Goal: Understand process/instructions

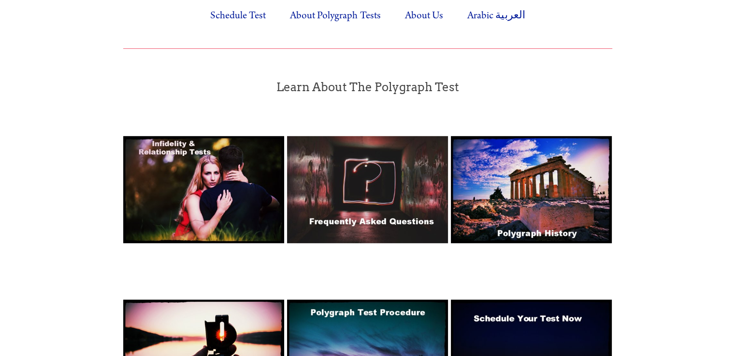
scroll to position [725, 0]
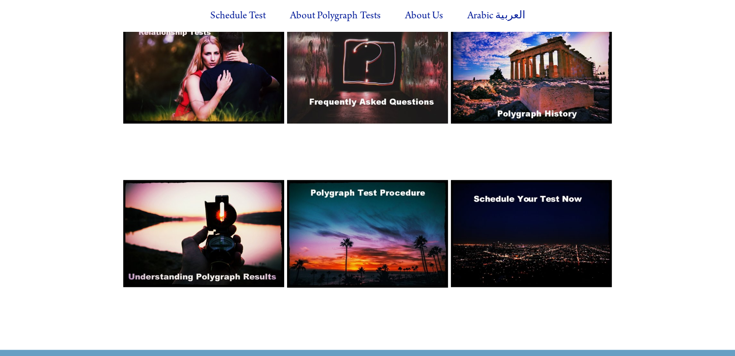
click at [355, 76] on img at bounding box center [367, 69] width 161 height 107
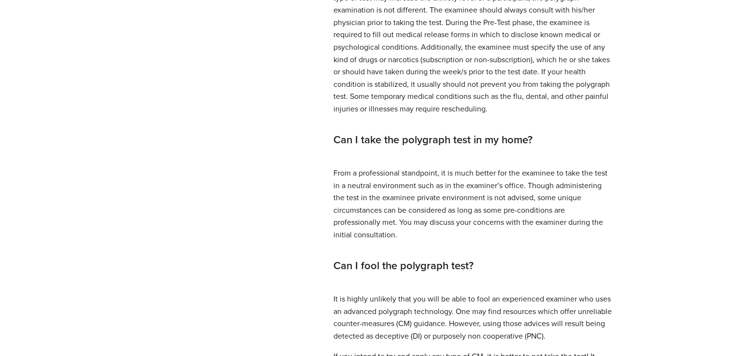
scroll to position [1063, 0]
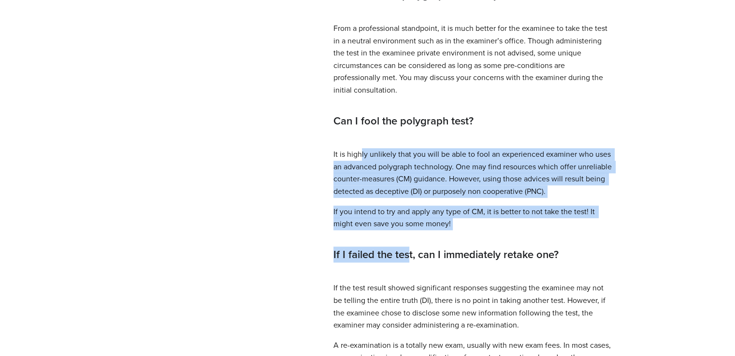
drag, startPoint x: 360, startPoint y: 145, endPoint x: 406, endPoint y: 240, distance: 104.8
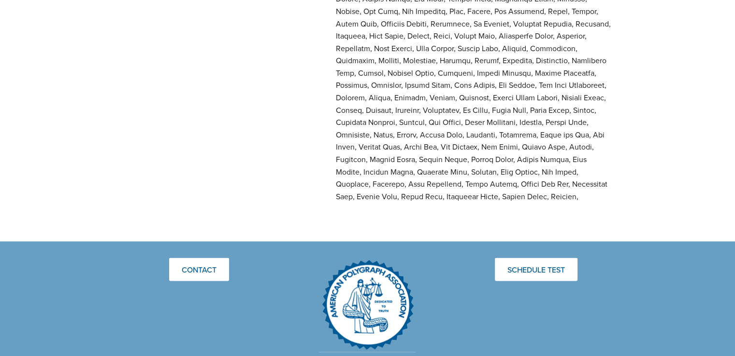
scroll to position [1836, 0]
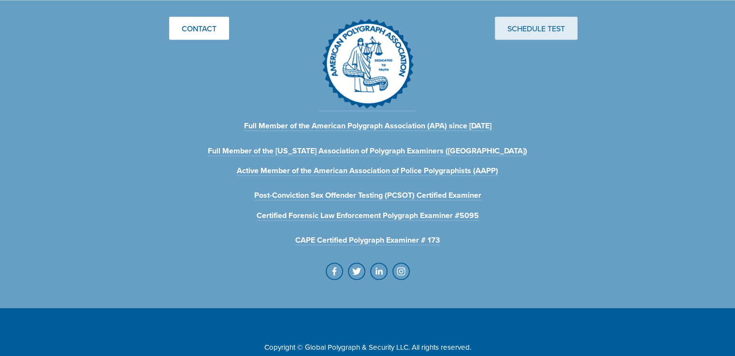
click at [526, 40] on link "Schedule Test" at bounding box center [536, 27] width 83 height 23
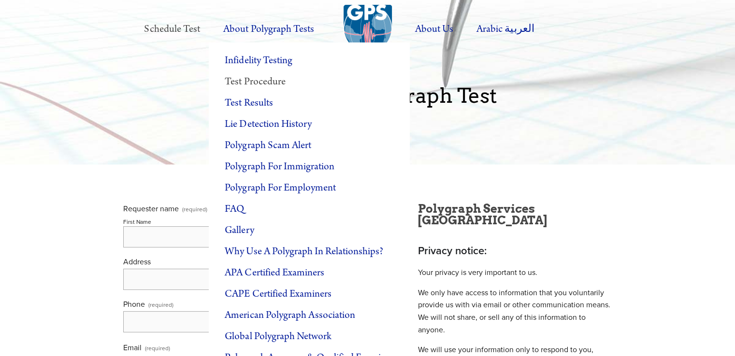
click at [270, 78] on link "Test Procedure" at bounding box center [309, 81] width 201 height 21
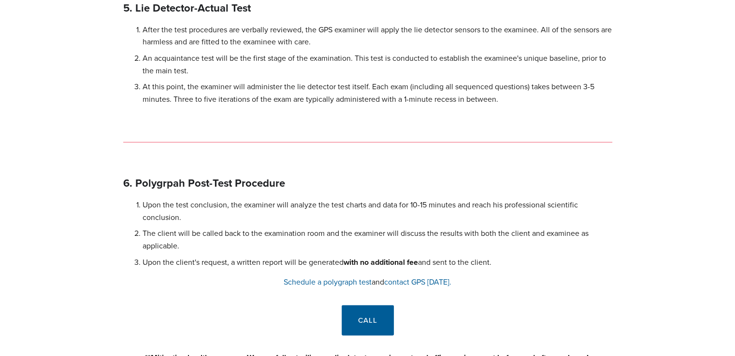
scroll to position [1401, 0]
